Goal: Check status: Check status

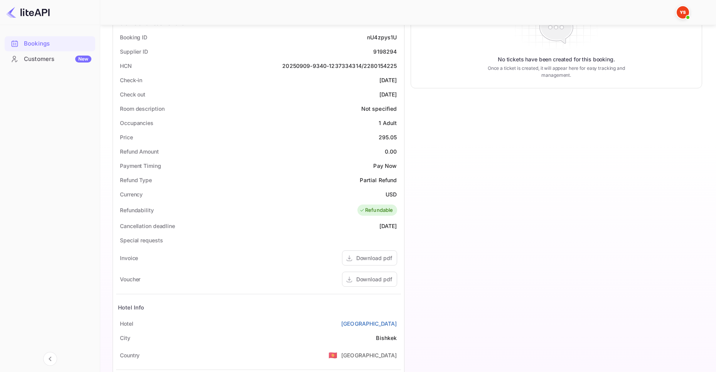
click at [47, 47] on div "Bookings" at bounding box center [57, 43] width 67 height 9
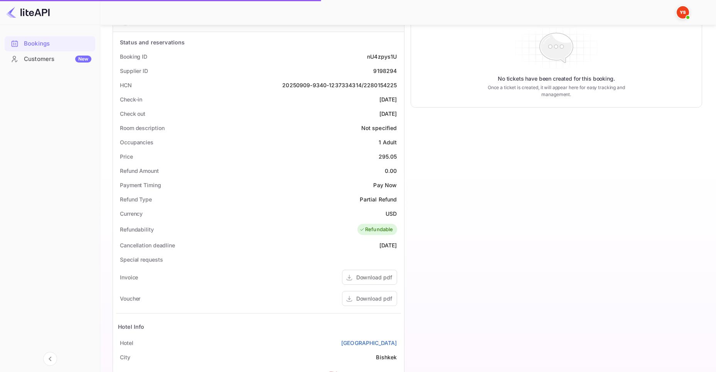
scroll to position [103, 0]
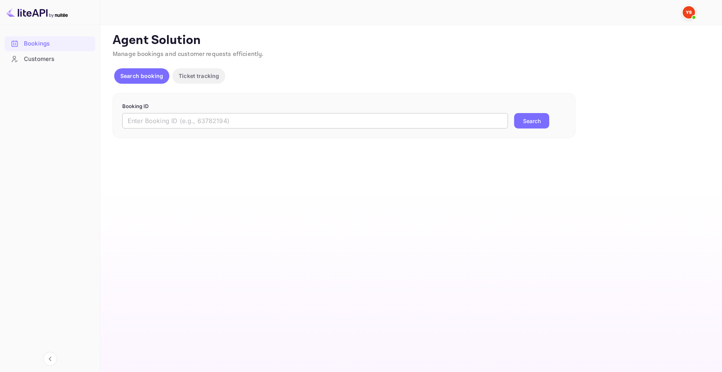
click at [185, 112] on form "Booking ID ​ Search" at bounding box center [343, 116] width 443 height 26
paste input "8452826"
click at [187, 116] on input "text" at bounding box center [315, 120] width 386 height 15
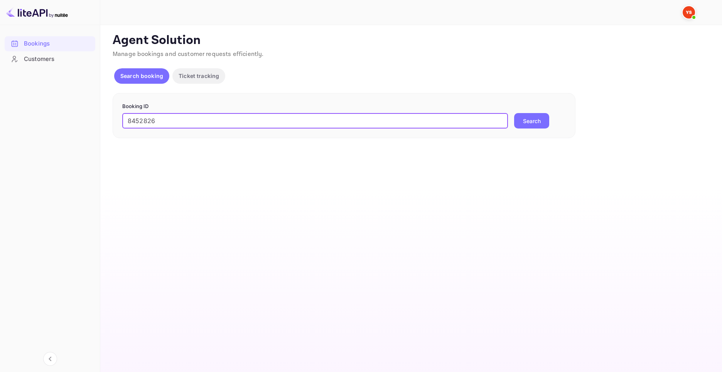
type input "8452826"
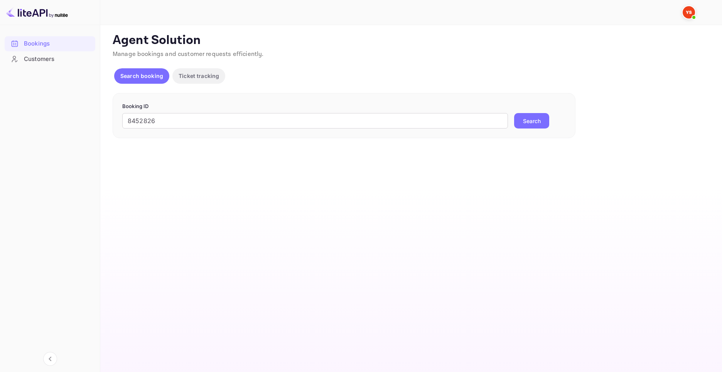
click at [524, 131] on div "Booking ID 8452826 ​ Search" at bounding box center [344, 116] width 463 height 46
click at [530, 120] on button "Search" at bounding box center [531, 120] width 35 height 15
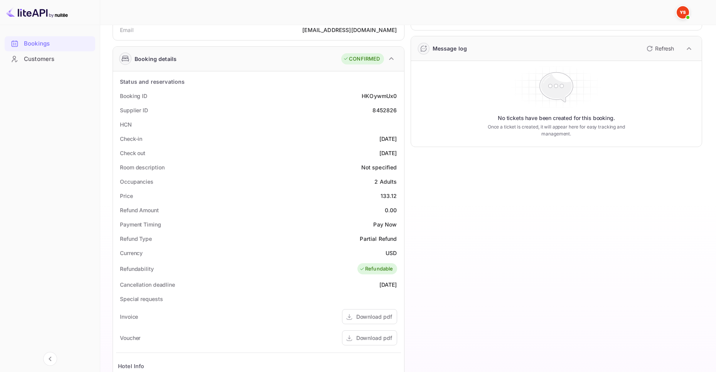
scroll to position [103, 0]
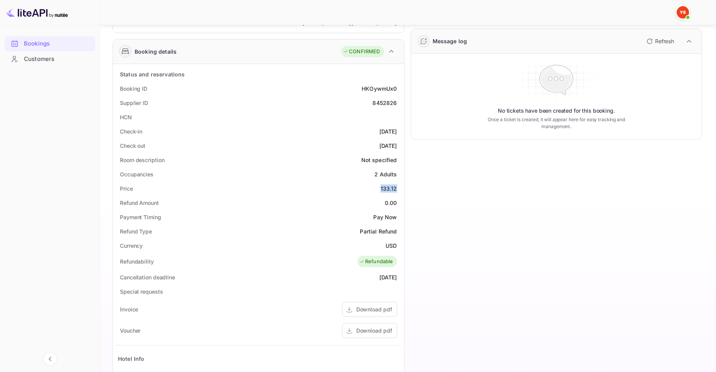
drag, startPoint x: 374, startPoint y: 193, endPoint x: 398, endPoint y: 189, distance: 23.8
click at [398, 189] on div "Price 133.12" at bounding box center [258, 188] width 285 height 14
copy div "133.12"
